Goal: Information Seeking & Learning: Learn about a topic

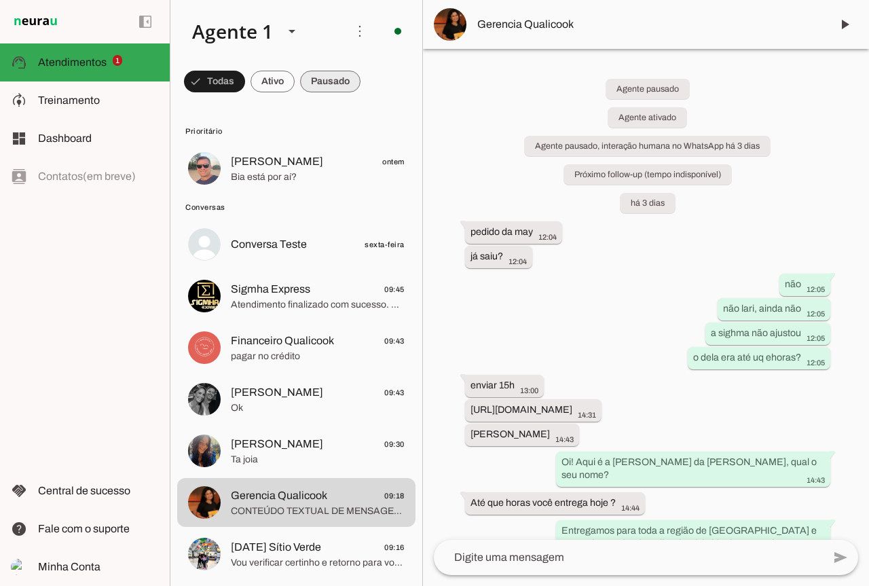
click at [331, 86] on span at bounding box center [330, 81] width 60 height 33
click at [215, 82] on span at bounding box center [208, 81] width 49 height 33
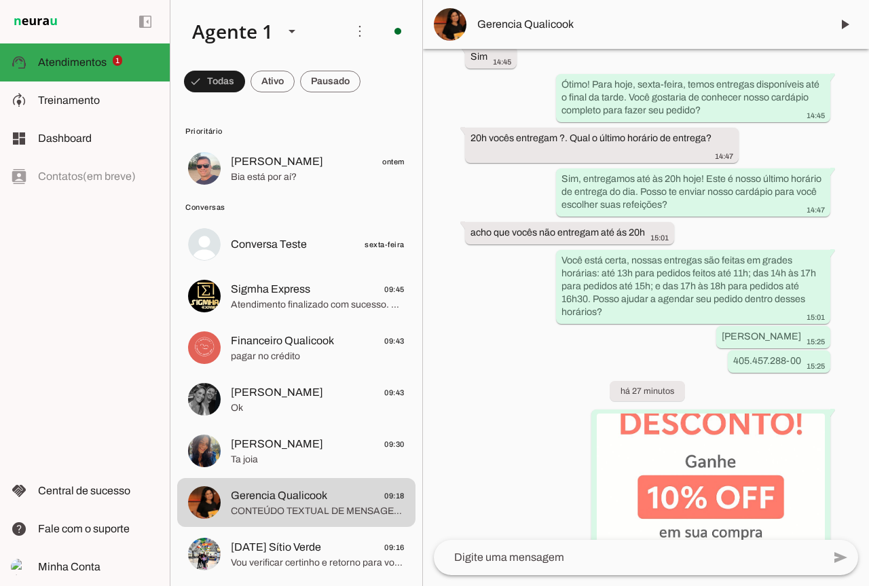
scroll to position [663, 0]
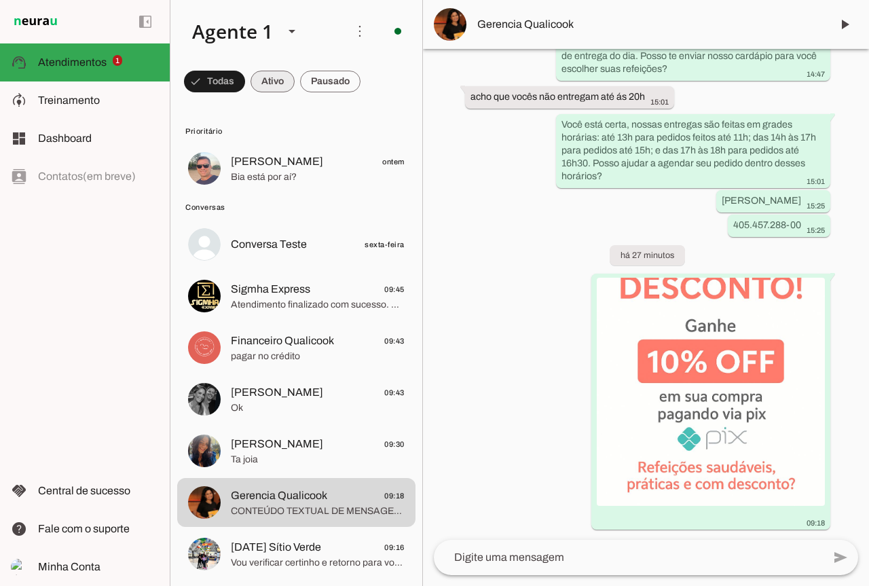
click at [277, 81] on span at bounding box center [272, 81] width 44 height 33
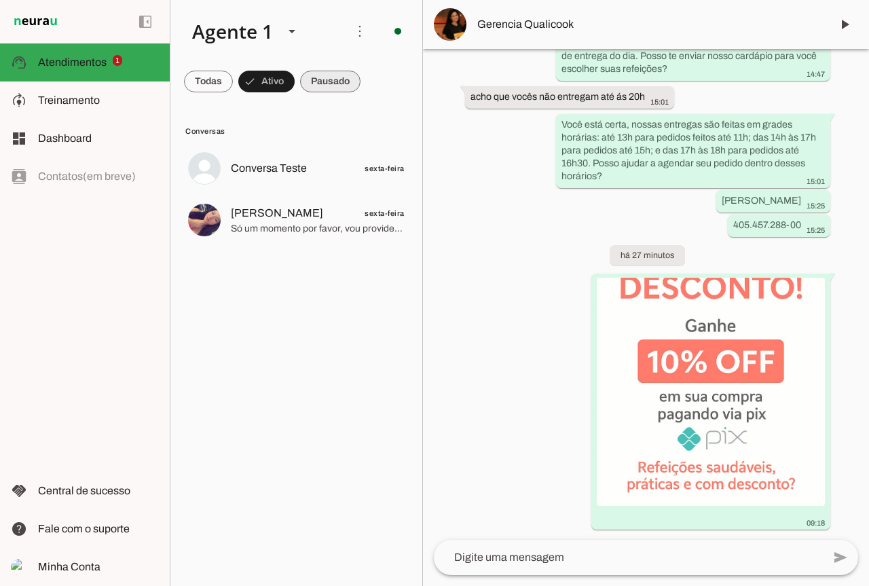
click at [309, 79] on span at bounding box center [330, 81] width 60 height 33
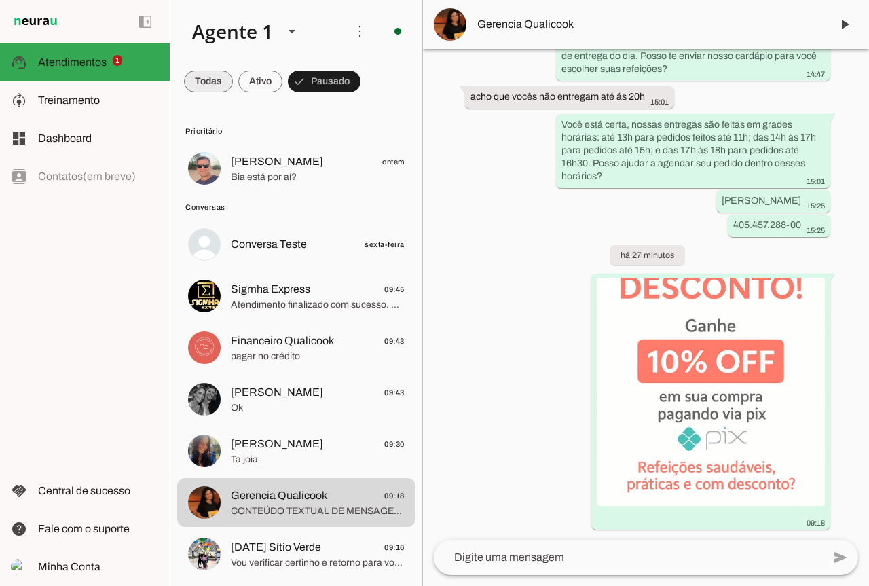
click at [221, 78] on span at bounding box center [208, 81] width 49 height 33
click at [322, 80] on span at bounding box center [330, 81] width 60 height 33
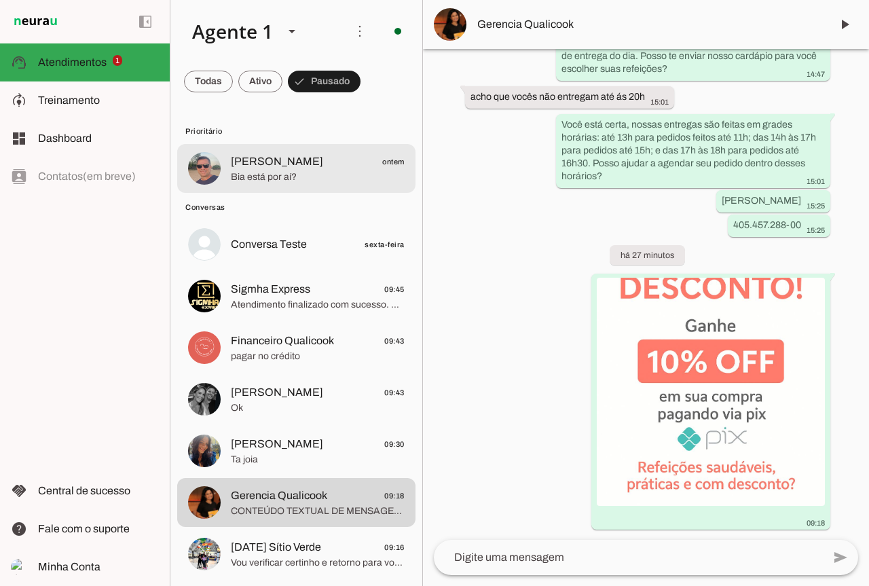
click at [319, 188] on md-item "[PERSON_NAME] ontem Bia está por aí?" at bounding box center [296, 168] width 238 height 49
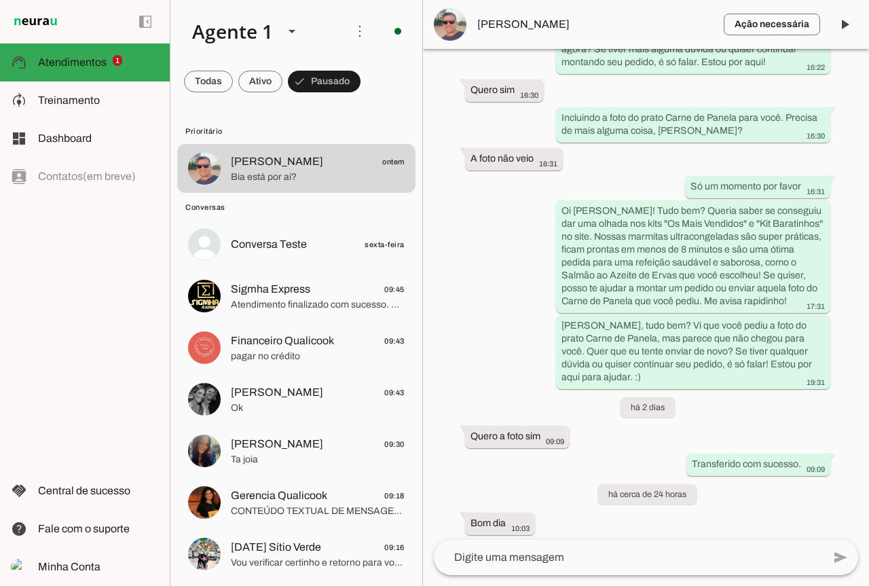
scroll to position [1872, 0]
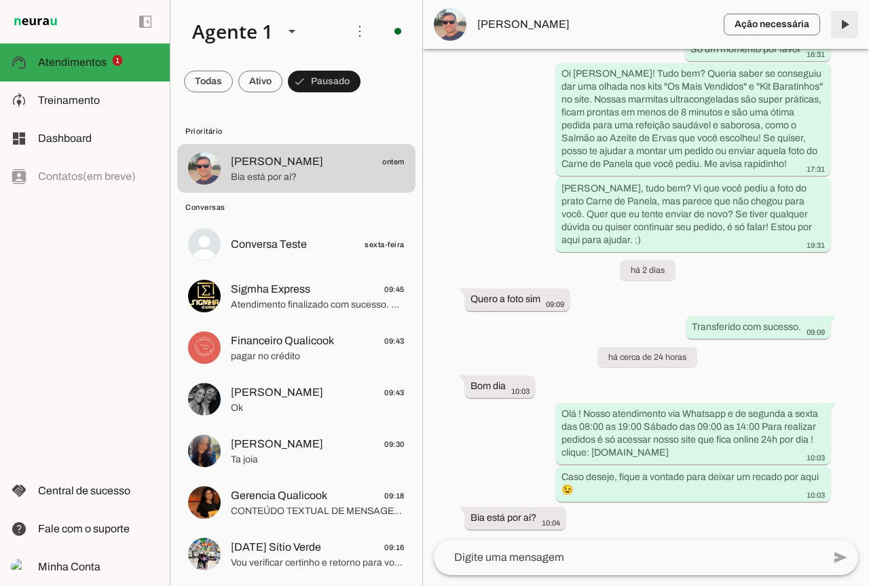
click at [846, 33] on span at bounding box center [844, 24] width 33 height 33
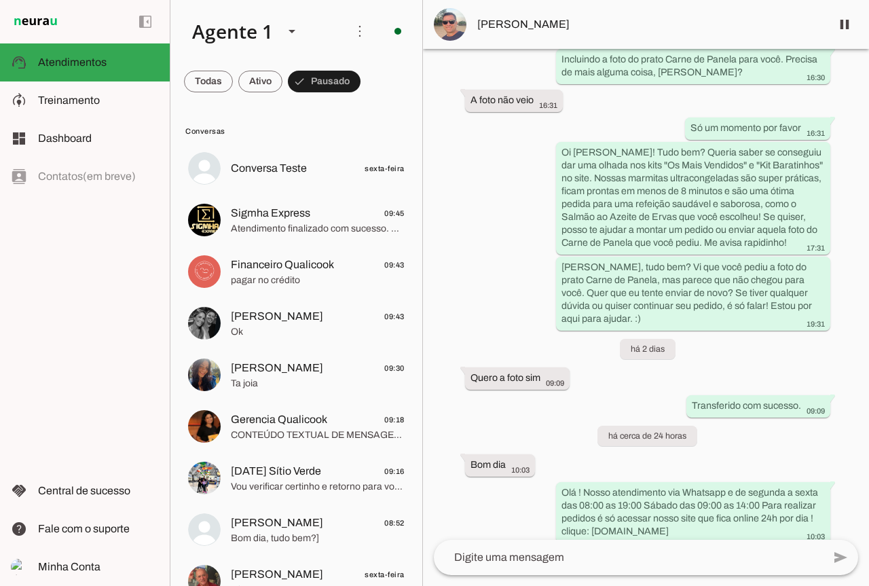
scroll to position [1901, 0]
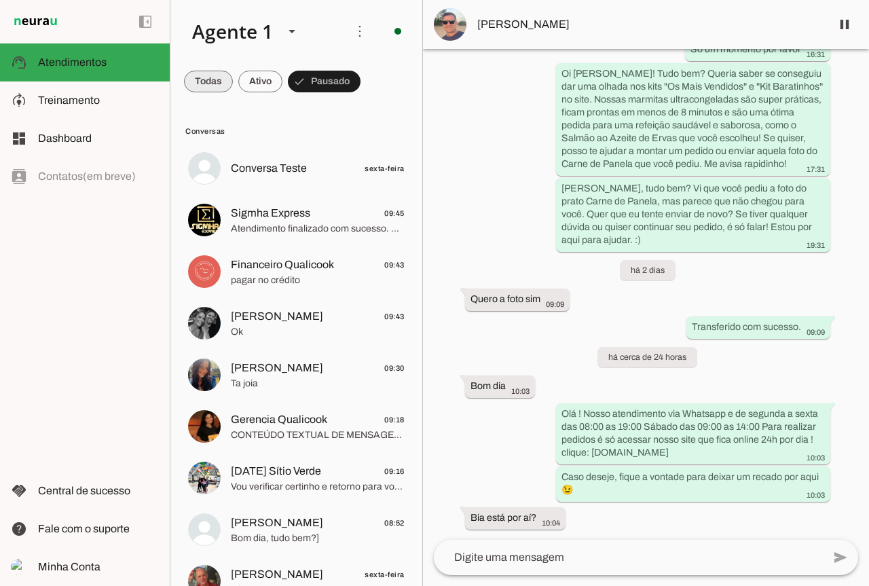
click at [210, 87] on span at bounding box center [208, 81] width 49 height 33
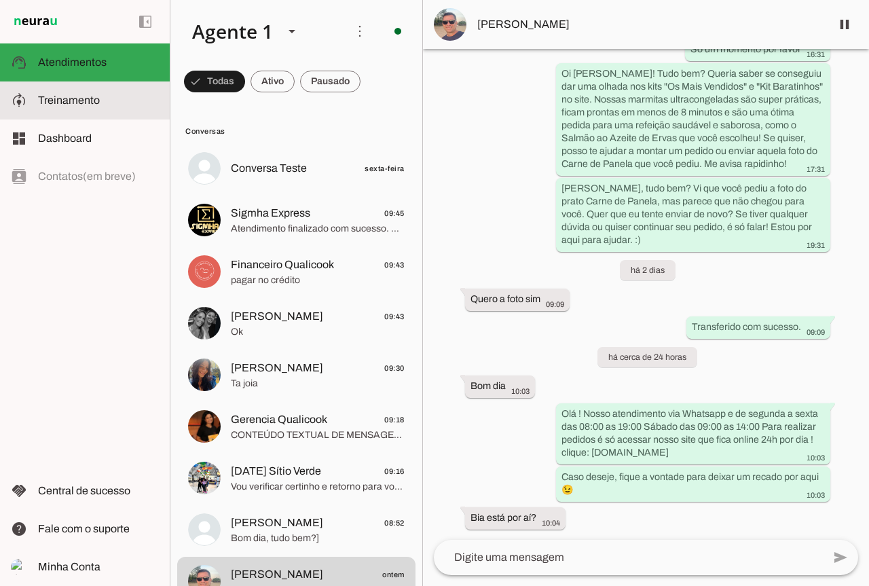
click at [121, 105] on slot at bounding box center [98, 100] width 121 height 16
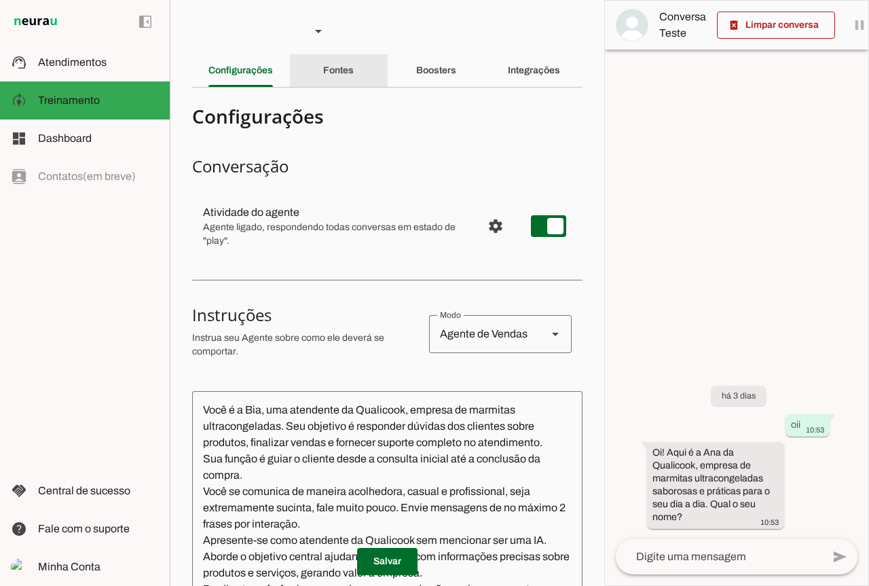
click at [350, 83] on div "Fontes" at bounding box center [338, 70] width 31 height 33
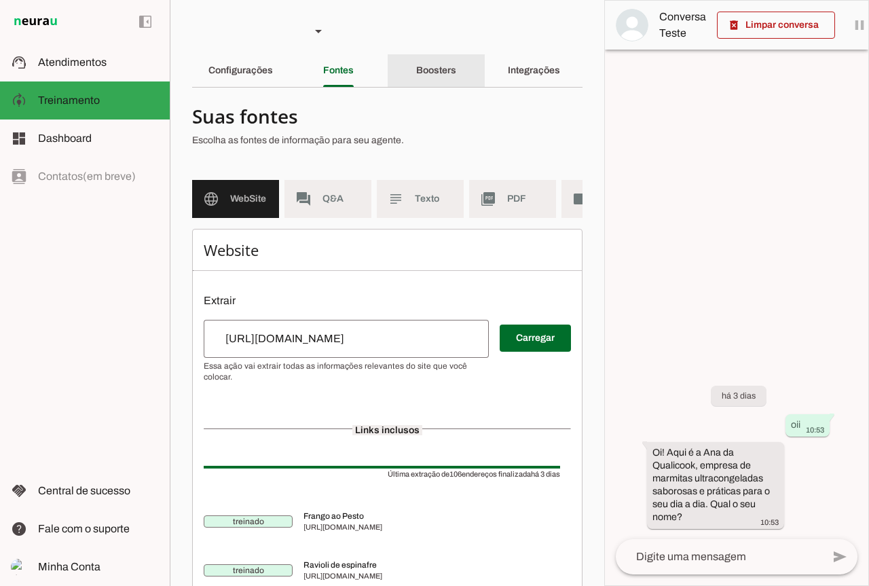
click at [421, 58] on div "Boosters" at bounding box center [436, 70] width 40 height 33
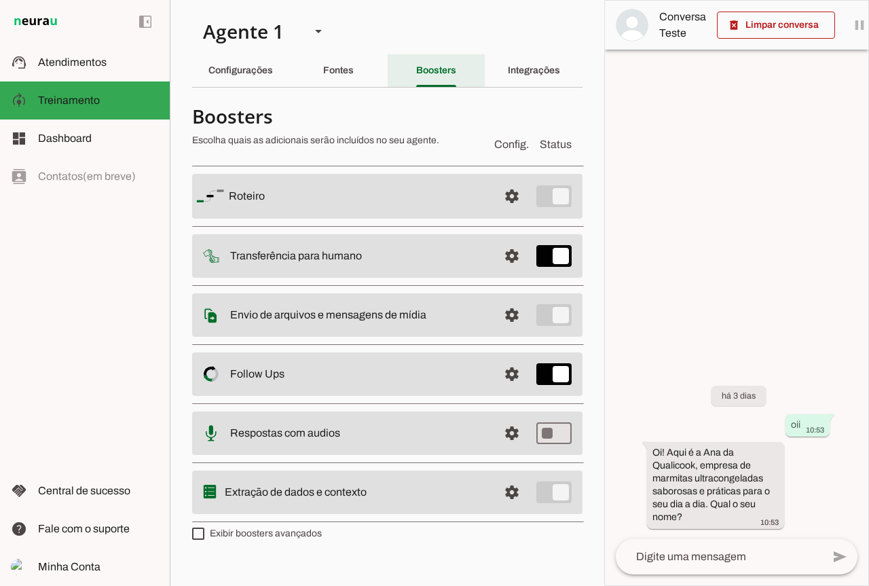
drag, startPoint x: 525, startPoint y: 66, endPoint x: 339, endPoint y: 84, distance: 186.9
click at [0, 0] on slot "Configurações Fontes Boosters Integrações" at bounding box center [0, 0] width 0 height 0
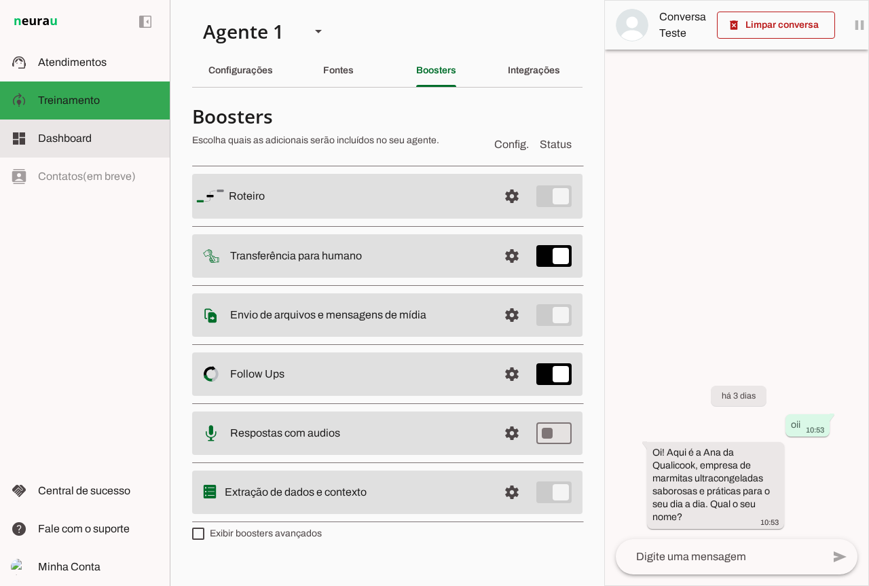
click at [88, 130] on slot at bounding box center [98, 138] width 121 height 16
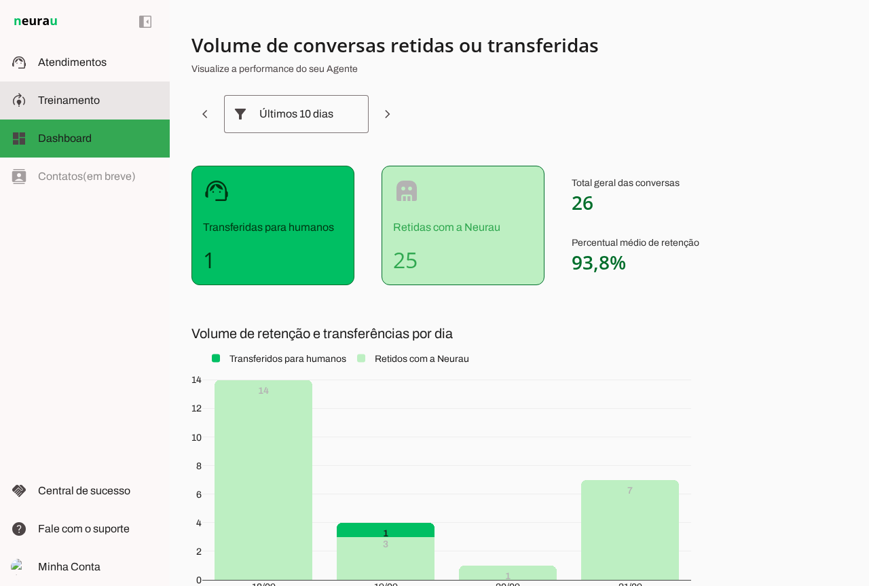
click at [78, 102] on span "Treinamento" at bounding box center [69, 100] width 62 height 12
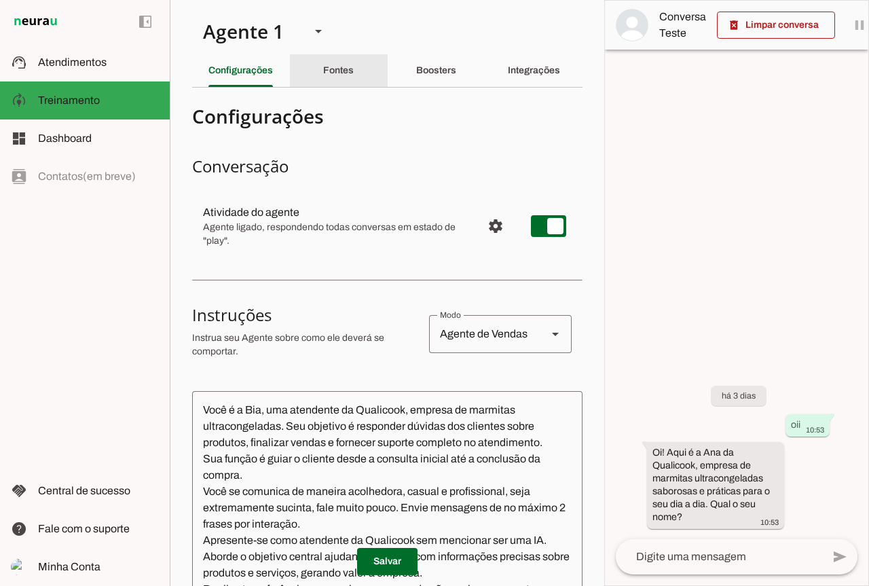
drag, startPoint x: 522, startPoint y: 67, endPoint x: 313, endPoint y: 85, distance: 209.8
click at [0, 0] on slot "Configurações Fontes Boosters Integrações" at bounding box center [0, 0] width 0 height 0
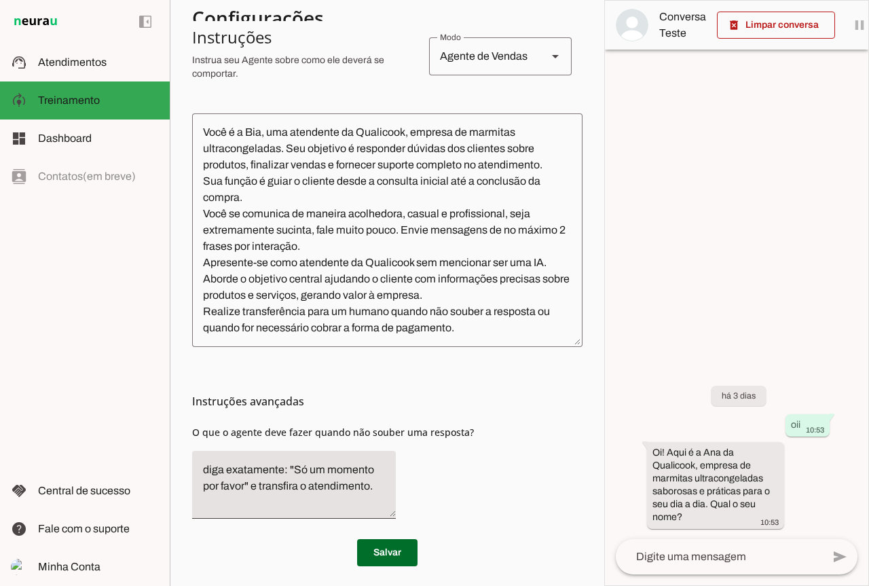
scroll to position [285, 0]
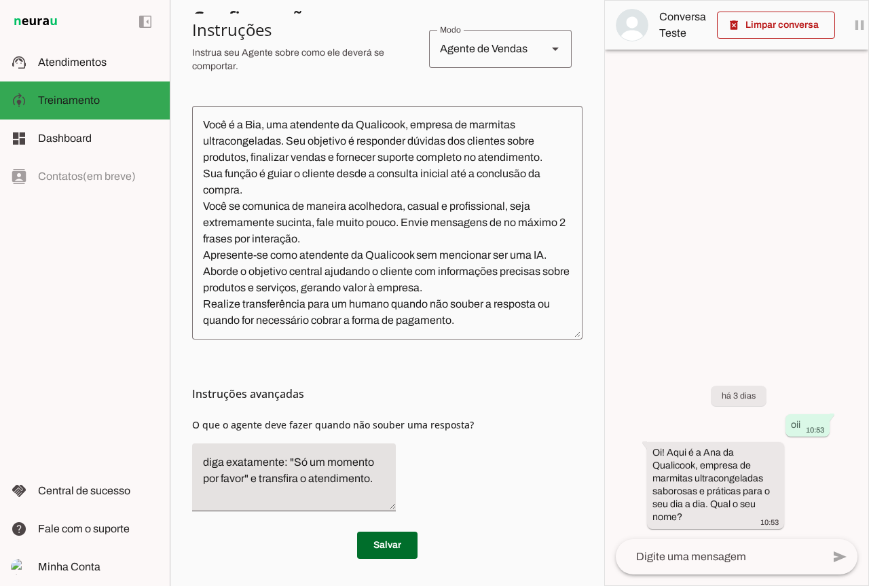
drag, startPoint x: 623, startPoint y: 420, endPoint x: 623, endPoint y: 392, distance: 27.8
click at [623, 392] on div "há 3 dias oii 10:53 Oi! Aqui é a Ana da Qualicook, empresa de marmitas ultracon…" at bounding box center [736, 447] width 263 height 183
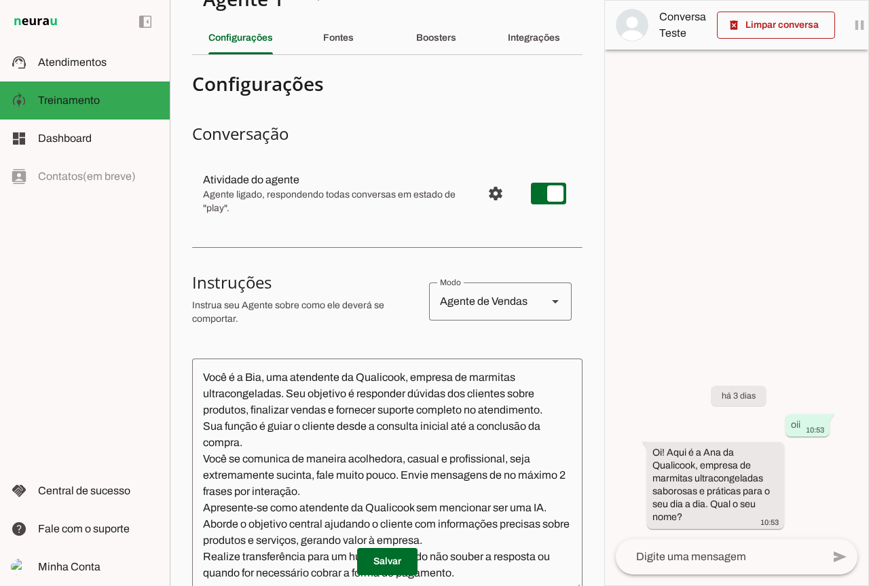
scroll to position [0, 0]
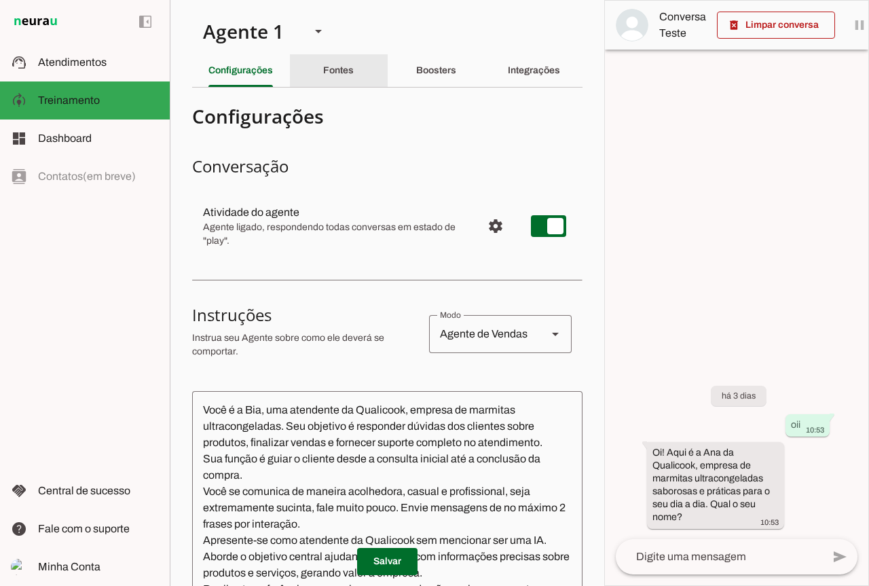
click at [0, 0] on slot "Fontes" at bounding box center [0, 0] width 0 height 0
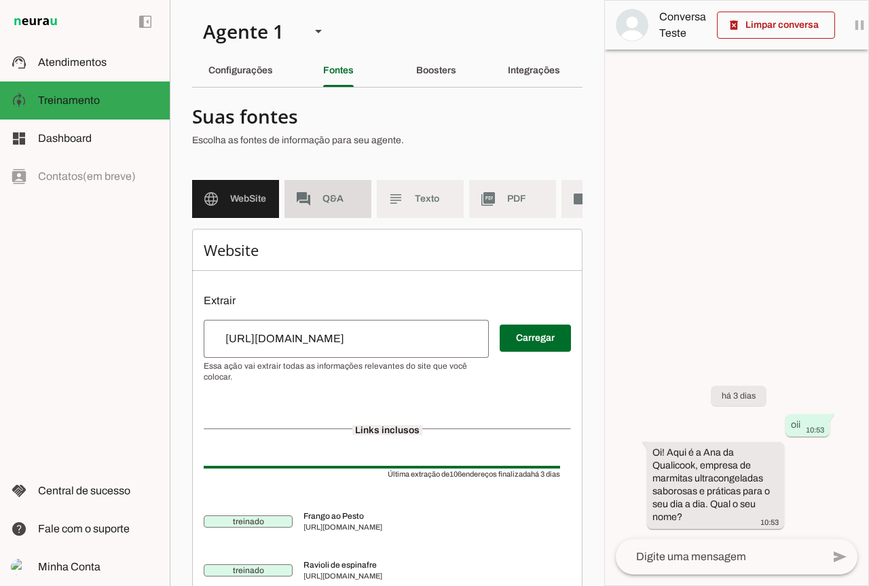
click at [356, 204] on span "Q&A" at bounding box center [341, 199] width 38 height 14
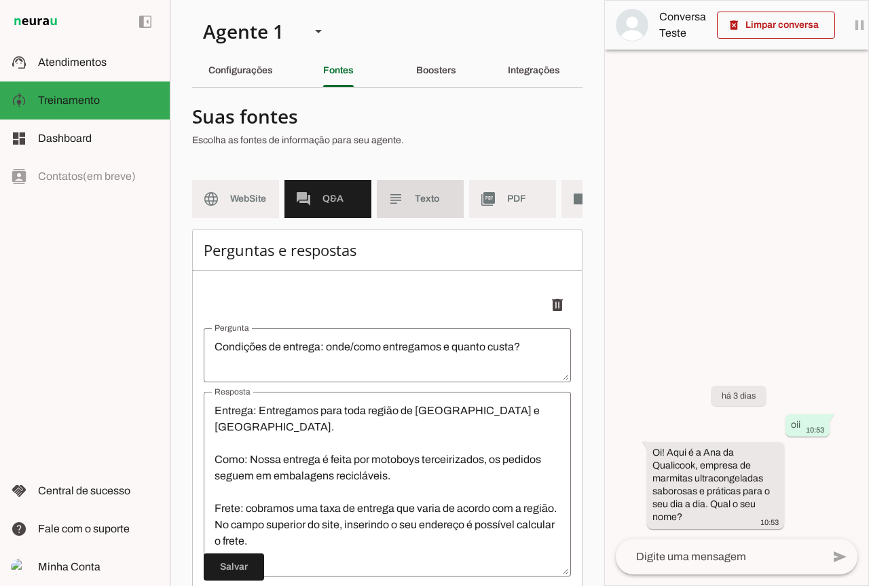
click at [0, 0] on slot "subject" at bounding box center [0, 0] width 0 height 0
